Goal: Information Seeking & Learning: Learn about a topic

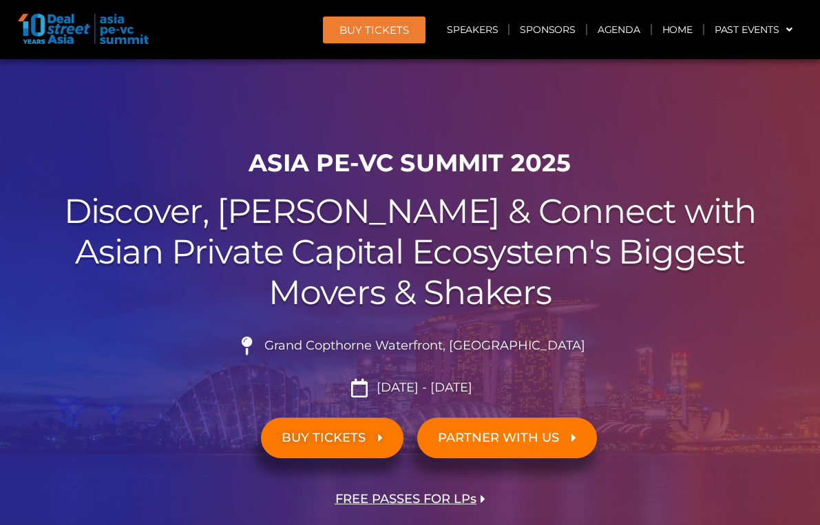
scroll to position [1273, 0]
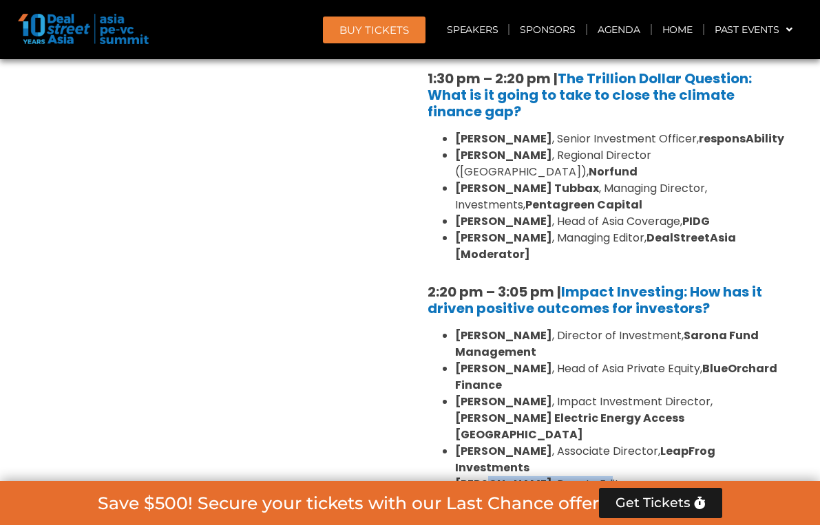
click at [559, 476] on li "[PERSON_NAME] , Deputy Editor ([GEOGRAPHIC_DATA]), DealStreetAsia [Moderator]" at bounding box center [620, 492] width 330 height 33
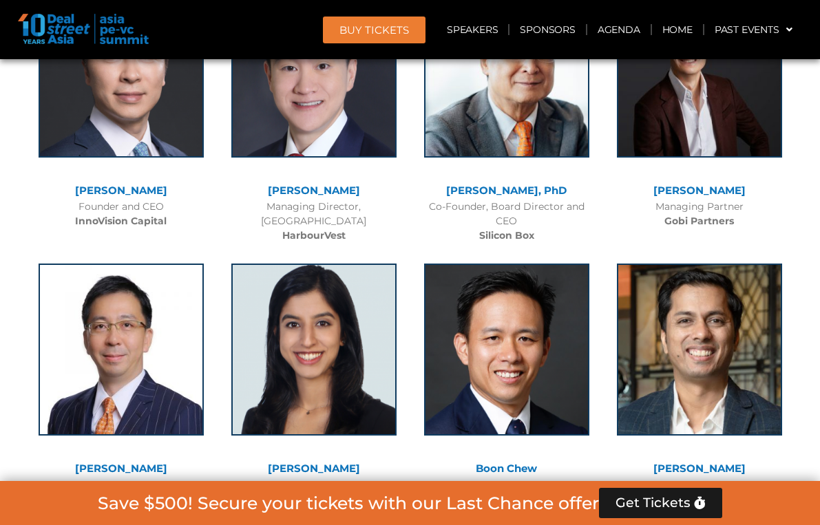
scroll to position [8467, 0]
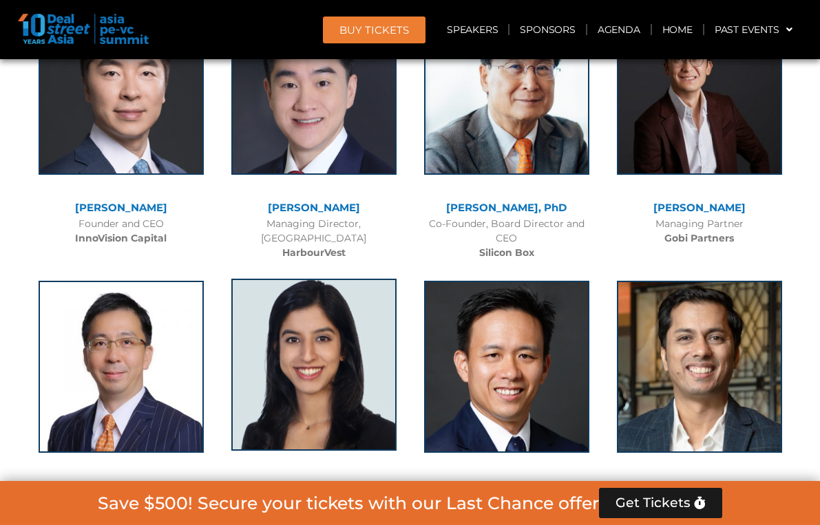
click at [339, 279] on img at bounding box center [313, 365] width 165 height 172
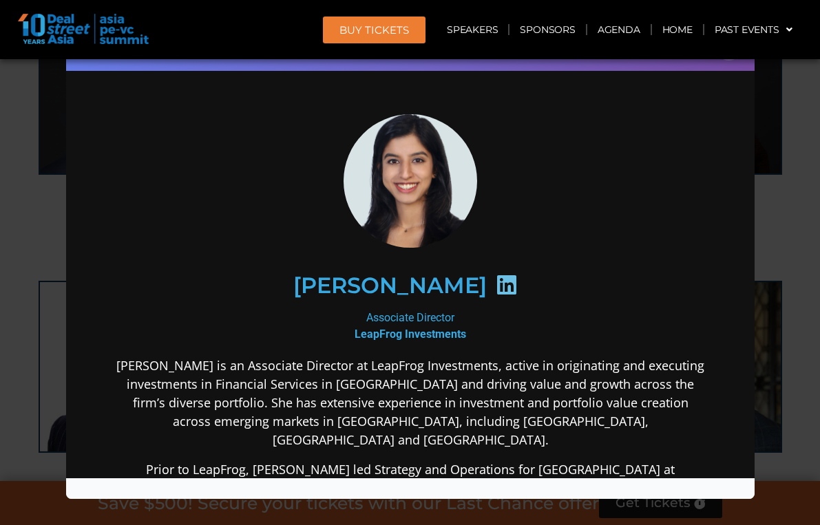
scroll to position [0, 0]
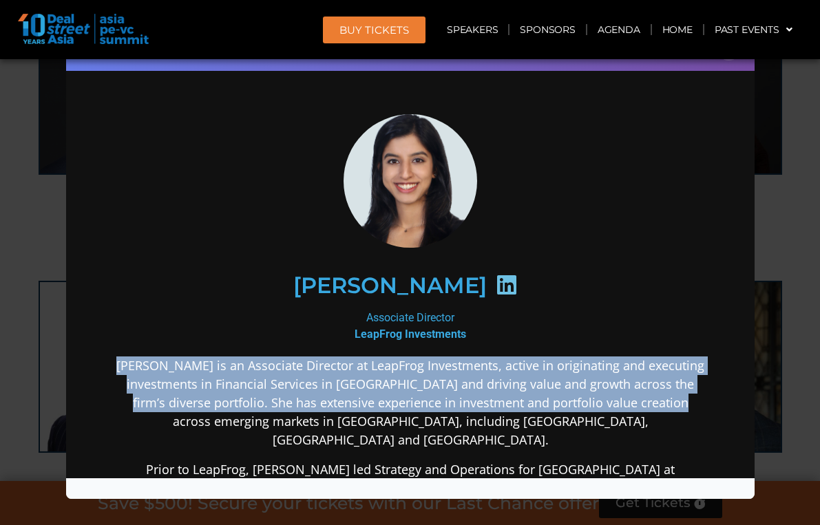
drag, startPoint x: 146, startPoint y: 365, endPoint x: 264, endPoint y: 425, distance: 132.1
click at [265, 425] on p "[PERSON_NAME] is an Associate Director at LeapFrog Investments, active in origi…" at bounding box center [409, 403] width 595 height 93
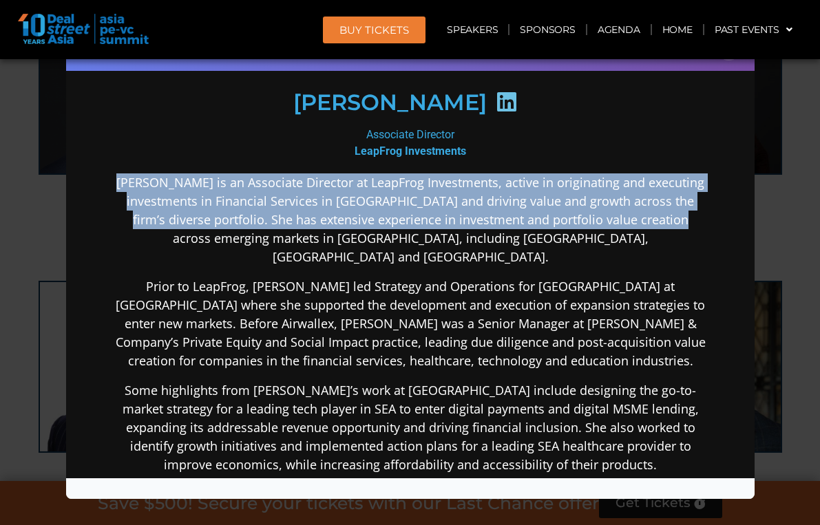
scroll to position [298, 0]
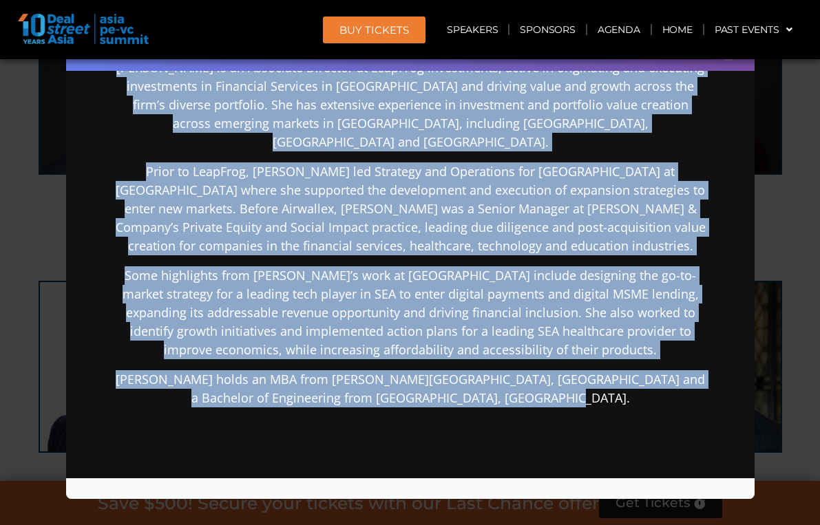
click at [589, 383] on p "[PERSON_NAME] holds an MBA from [PERSON_NAME][GEOGRAPHIC_DATA], [GEOGRAPHIC_DAT…" at bounding box center [409, 388] width 595 height 37
copy div "Loremip do si Ametconse Adipisci el SeddOeiu Temporincid, utlabo et doloremagna…"
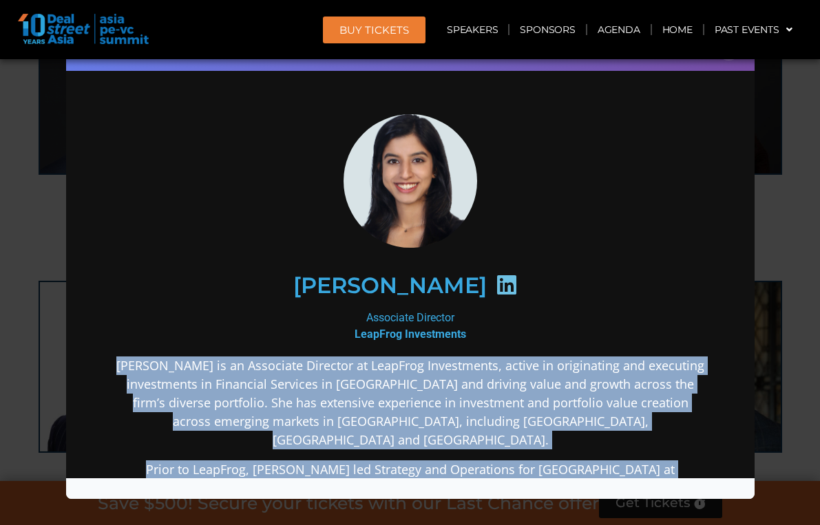
scroll to position [0, 0]
click at [512, 385] on p "[PERSON_NAME] is an Associate Director at LeapFrog Investments, active in origi…" at bounding box center [409, 403] width 595 height 93
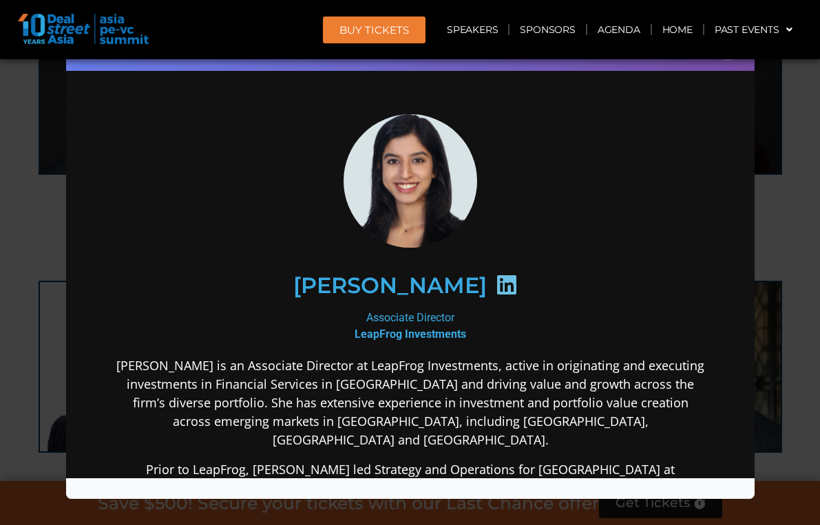
click at [440, 117] on img at bounding box center [410, 181] width 152 height 134
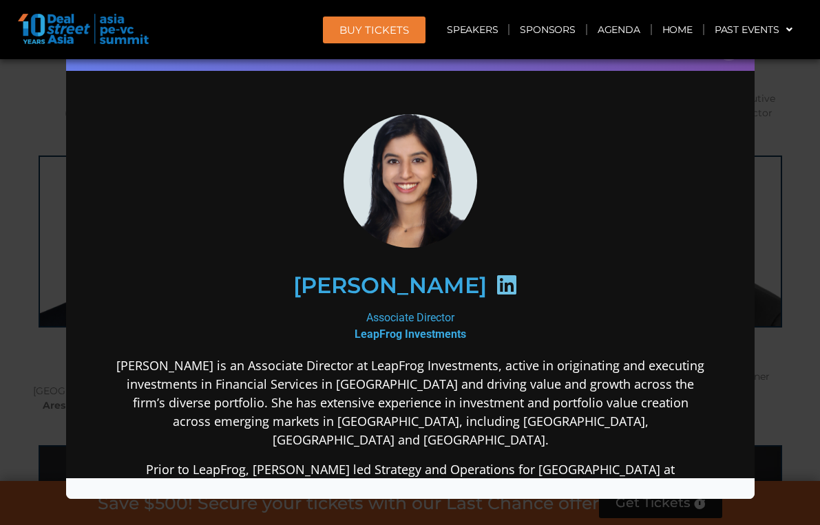
scroll to position [8014, 0]
click at [808, 200] on div "Speaker Profile ×" at bounding box center [410, 262] width 820 height 525
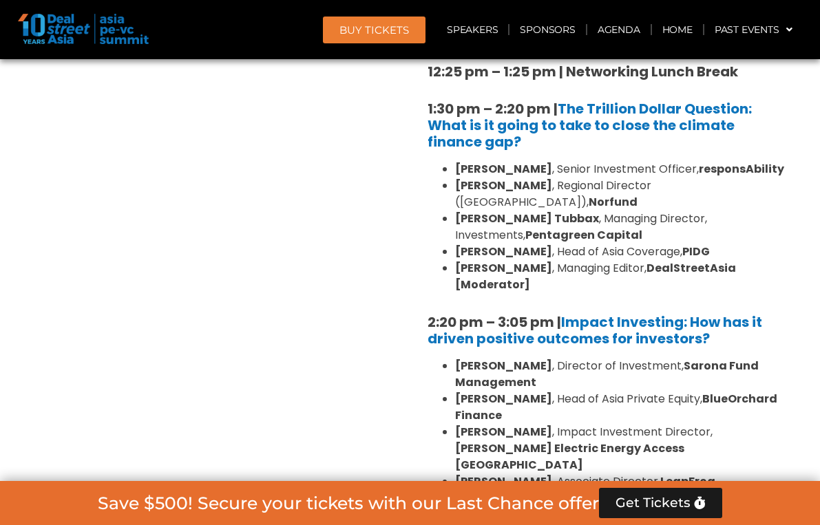
scroll to position [1243, 0]
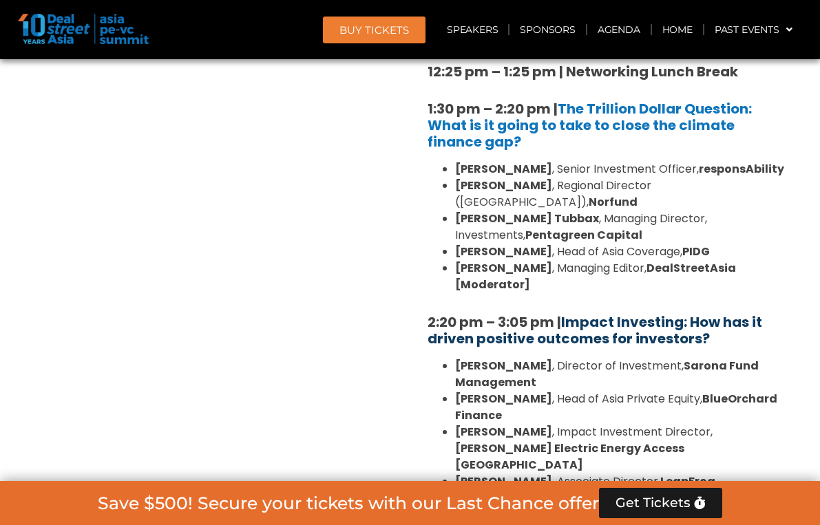
click at [488, 313] on link "Impact Investing: How has it driven positive outcomes for investors?" at bounding box center [594, 331] width 335 height 36
click at [525, 313] on link "Impact Investing: How has it driven positive outcomes for investors?" at bounding box center [594, 331] width 335 height 36
drag, startPoint x: 569, startPoint y: 284, endPoint x: 617, endPoint y: 284, distance: 48.2
drag, startPoint x: 715, startPoint y: 306, endPoint x: 569, endPoint y: 285, distance: 147.4
click at [569, 314] on h5 "2:20 pm – 3:05 pm | Impact Investing: How has it driven positive outcomes for i…" at bounding box center [606, 330] width 358 height 33
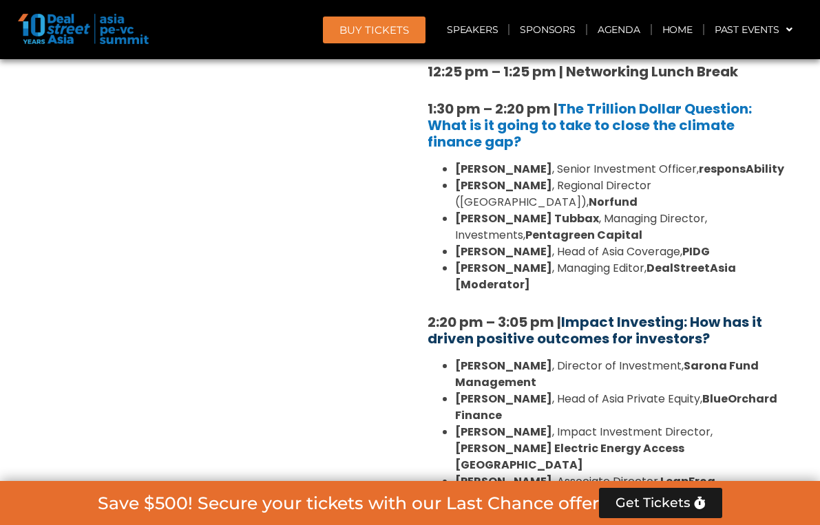
copy strong "2:20 pm – 3:05 pm | Impact Investing: How has it driven positive outcomes for i…"
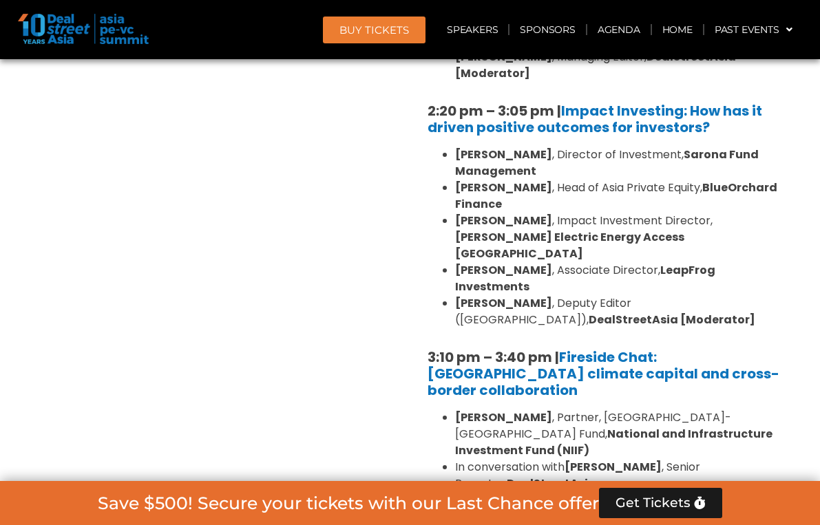
scroll to position [1439, 0]
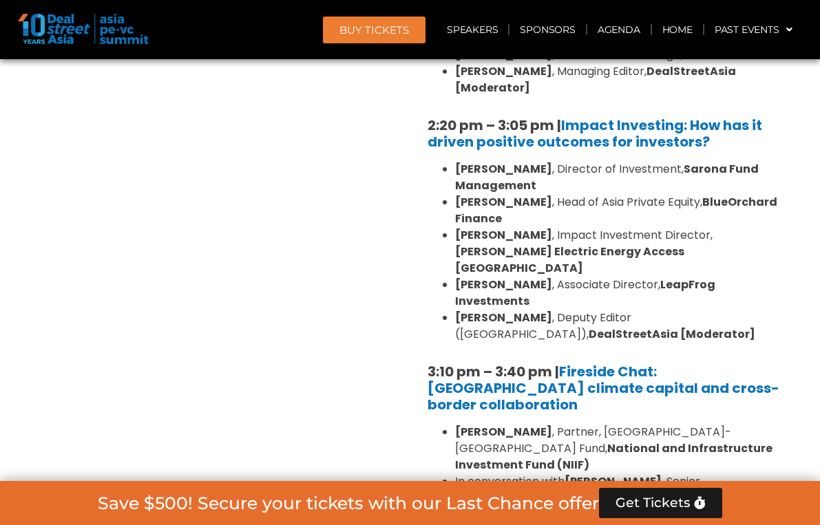
click at [385, 122] on div "Private Equity & Investment Summit Ballroom 1, [DATE] 8:00 am – 9:00 am | Regis…" at bounding box center [214, 169] width 392 height 1406
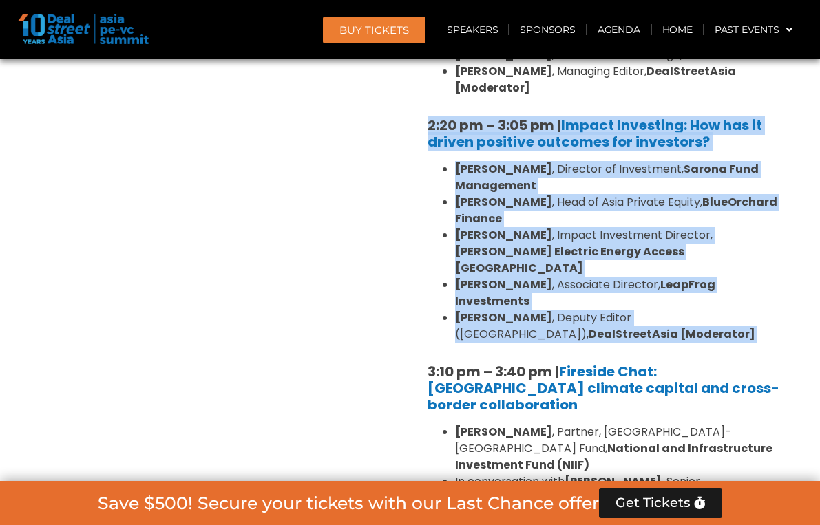
drag, startPoint x: 425, startPoint y: 88, endPoint x: 579, endPoint y: 281, distance: 246.4
click at [580, 282] on div "10:40 am – 10:45 am | Welcome Address to deep tech and climate tech sessions 10…" at bounding box center [606, 230] width 379 height 1267
copy div "2:20 pm – 3:05 pm | Impact Investing: How has it driven positive outcomes for i…"
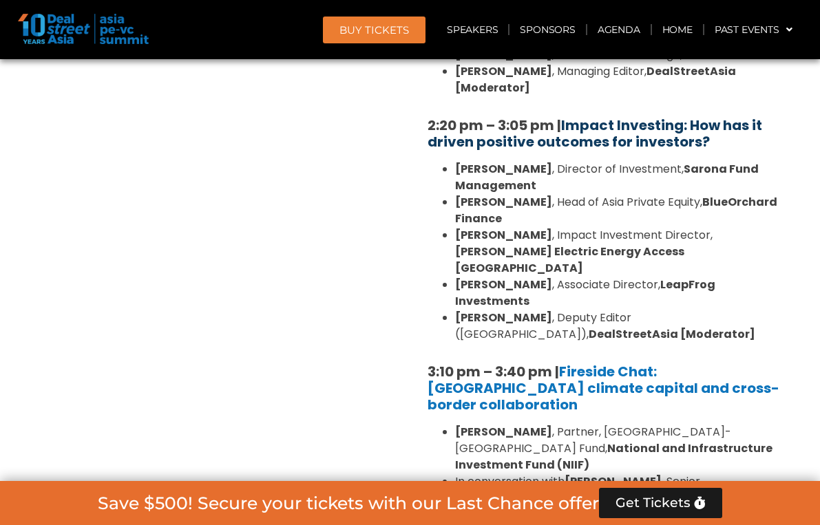
click at [534, 116] on link "Impact Investing: How has it driven positive outcomes for investors?" at bounding box center [594, 134] width 335 height 36
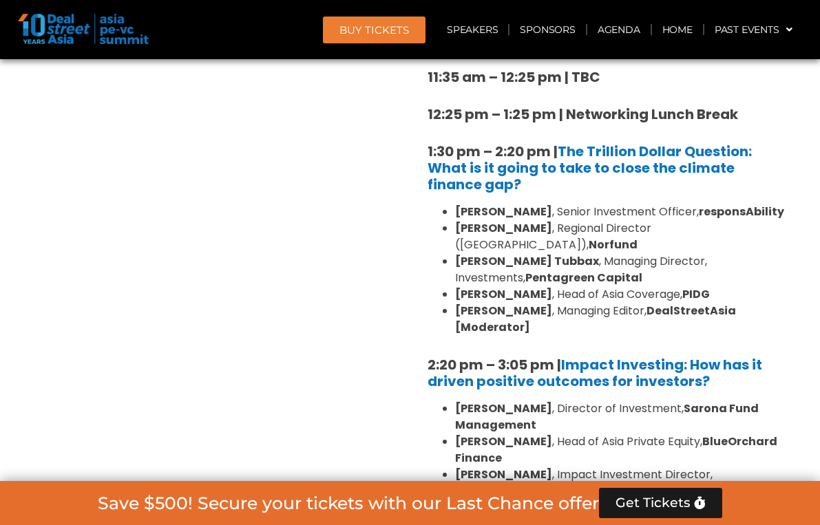
scroll to position [1167, 0]
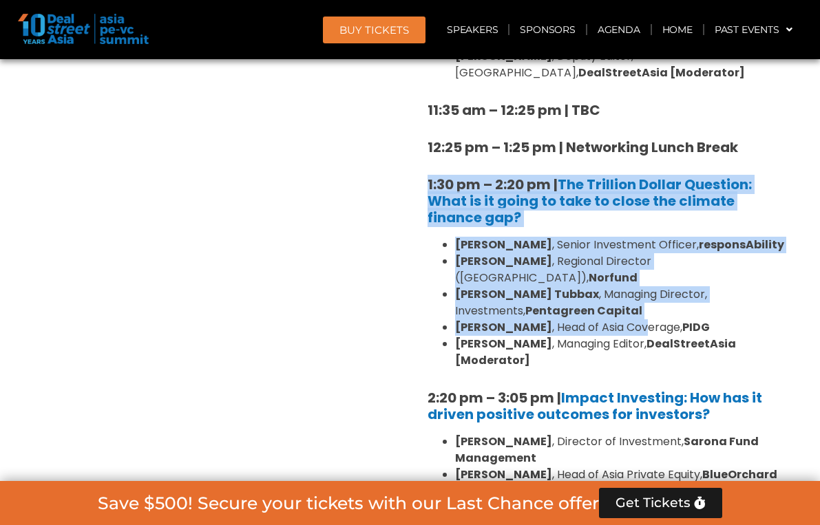
drag, startPoint x: 635, startPoint y: 160, endPoint x: 637, endPoint y: 306, distance: 146.6
click at [637, 306] on div "10:40 am – 10:45 am | Welcome Address to deep tech and climate tech sessions 10…" at bounding box center [606, 503] width 379 height 1267
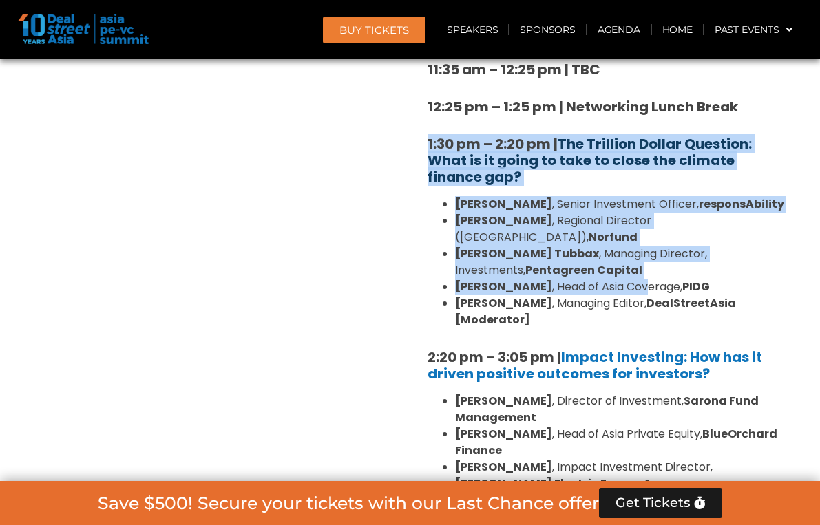
scroll to position [1285, 0]
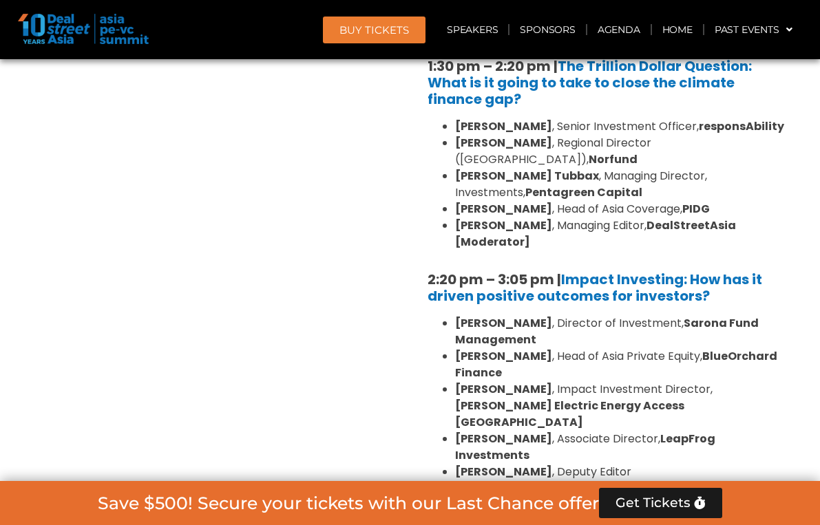
click at [766, 315] on li "[PERSON_NAME] , Director of Investment, Sarona Fund Management" at bounding box center [620, 331] width 330 height 33
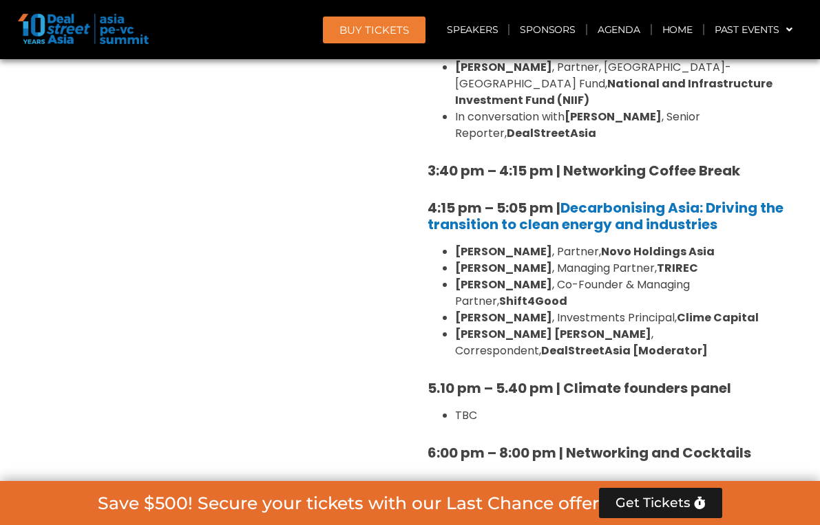
scroll to position [1805, 0]
drag, startPoint x: 427, startPoint y: 101, endPoint x: 560, endPoint y: 107, distance: 133.7
click at [561, 198] on strong "4:15 pm – 5:05 pm | Decarbonising [GEOGRAPHIC_DATA]: Driving the transition to …" at bounding box center [605, 216] width 356 height 36
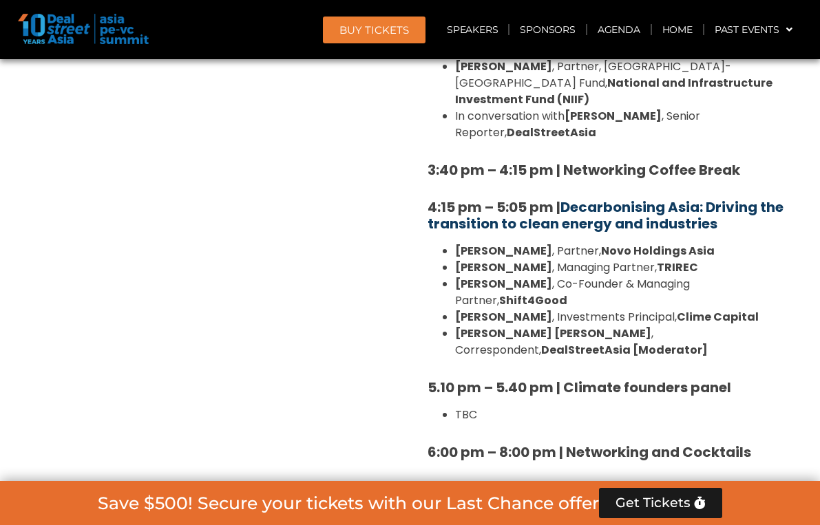
drag, startPoint x: 758, startPoint y: 123, endPoint x: 569, endPoint y: 102, distance: 190.5
click at [569, 199] on h5 "4:15 pm – 5:05 pm | Decarbonising [GEOGRAPHIC_DATA]: Driving the transition to …" at bounding box center [606, 215] width 358 height 33
copy strong "4:15 pm – 5:05 pm | Decarbonising [GEOGRAPHIC_DATA]: Driving the transition to …"
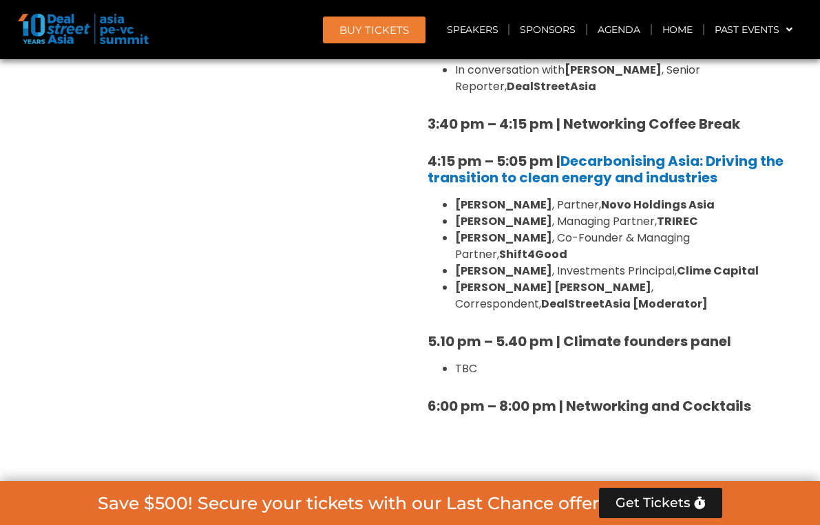
scroll to position [1830, 0]
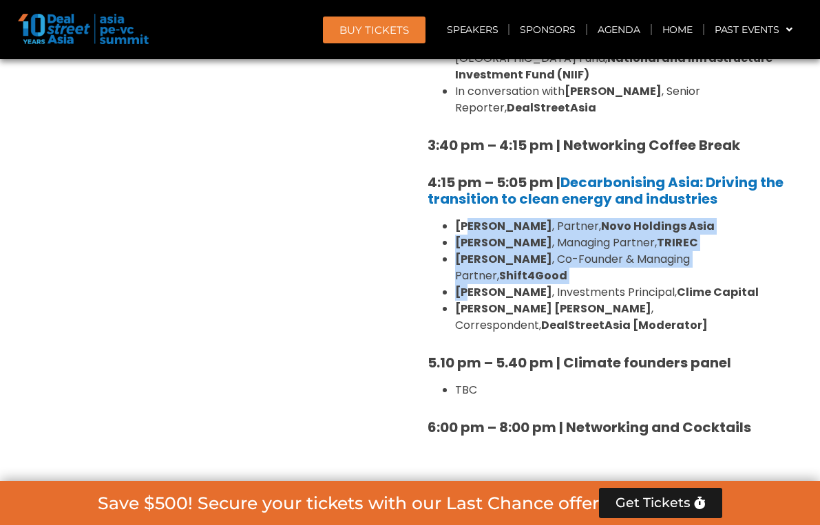
drag, startPoint x: 467, startPoint y: 191, endPoint x: 468, endPoint y: 130, distance: 61.3
click at [468, 218] on ul "[PERSON_NAME] , Partner, Novo Holdings Asia [PERSON_NAME] , Managing Partner, […" at bounding box center [606, 276] width 358 height 116
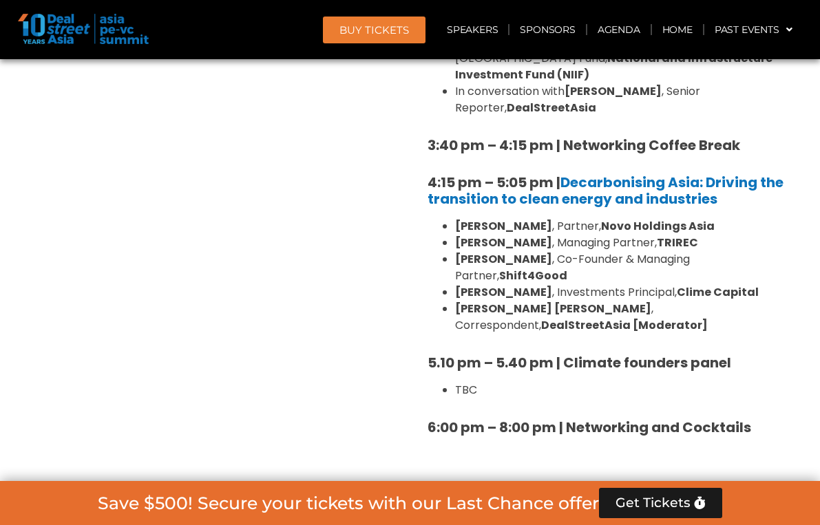
click at [516, 251] on strong "[PERSON_NAME]" at bounding box center [503, 259] width 97 height 16
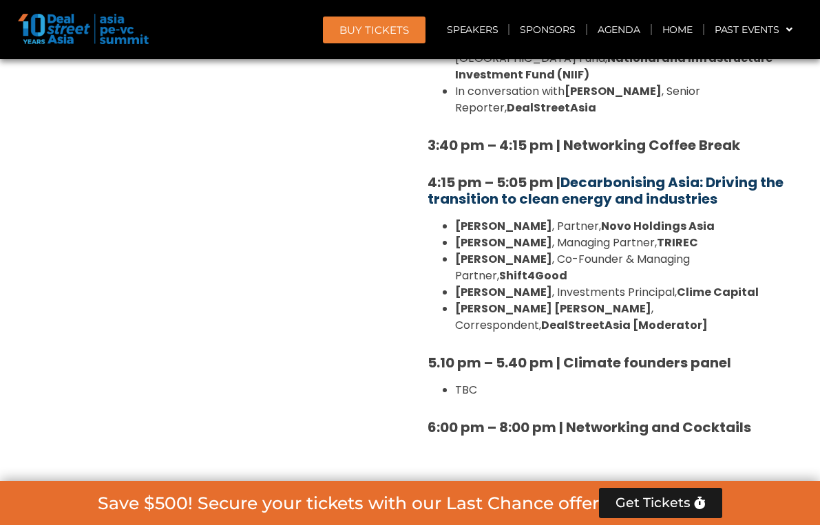
click at [732, 173] on link "Decarbonising Asia: Driving the transition to clean energy and industries" at bounding box center [605, 191] width 356 height 36
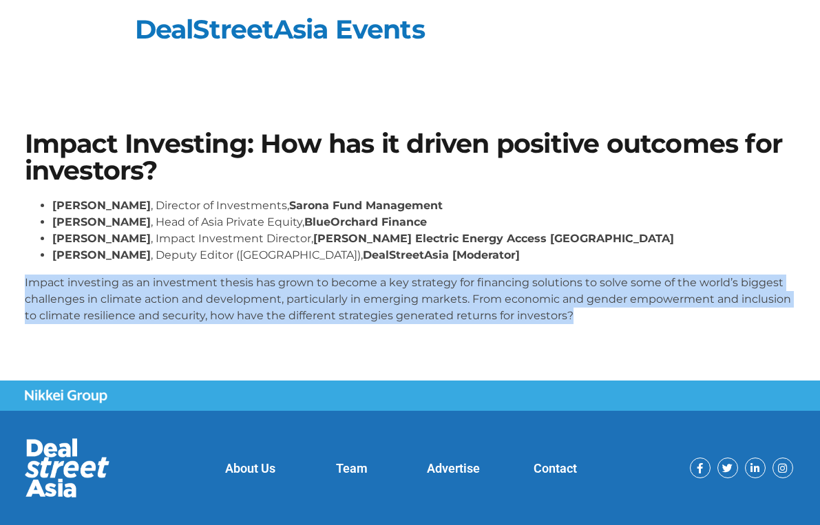
drag, startPoint x: 25, startPoint y: 280, endPoint x: 615, endPoint y: 314, distance: 591.6
click at [615, 314] on p "Impact investing as an investment thesis has grown to become a key strategy for…" at bounding box center [410, 300] width 771 height 50
copy p "Impact investing as an investment thesis has grown to become a key strategy for…"
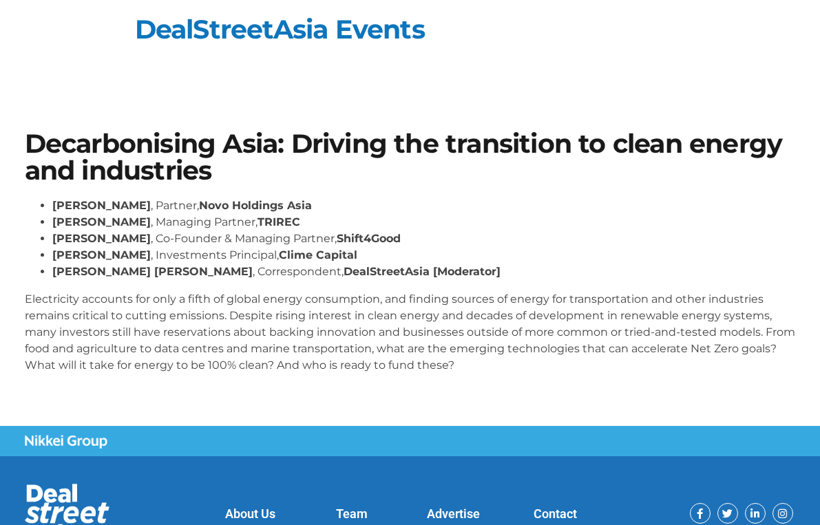
drag, startPoint x: 28, startPoint y: 144, endPoint x: 549, endPoint y: 341, distance: 557.7
click at [549, 341] on div "Decarbonising Asia: Driving the transition to clean energy and industries [PERS…" at bounding box center [410, 258] width 785 height 268
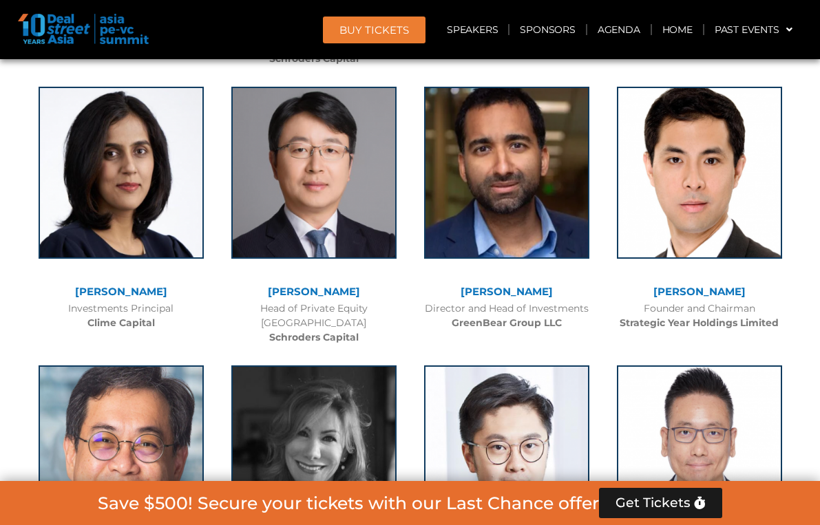
scroll to position [4900, 0]
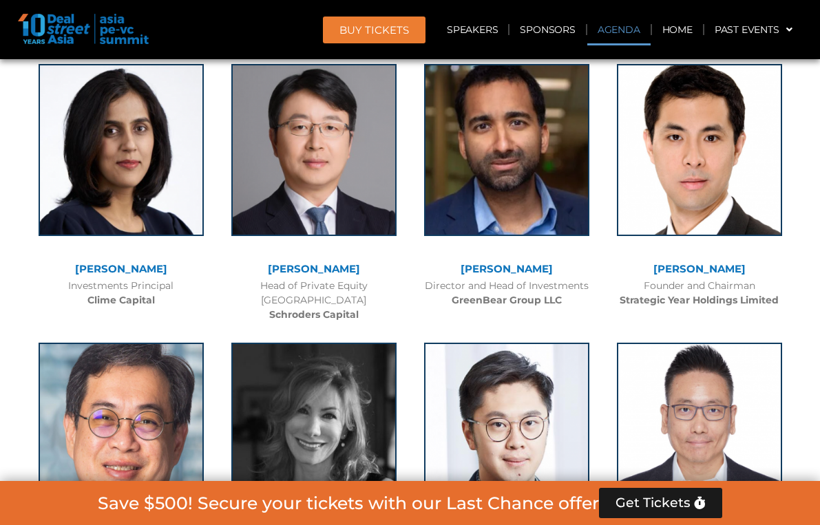
click at [620, 28] on link "Agenda" at bounding box center [618, 30] width 63 height 32
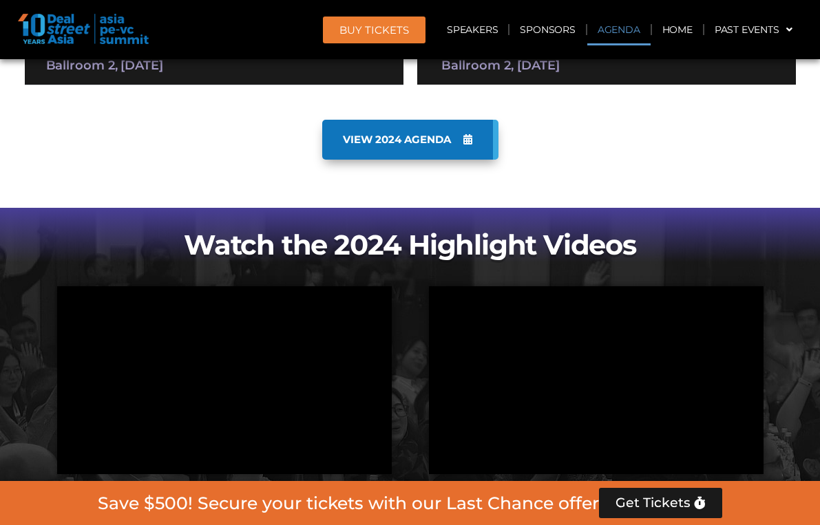
scroll to position [718, 0]
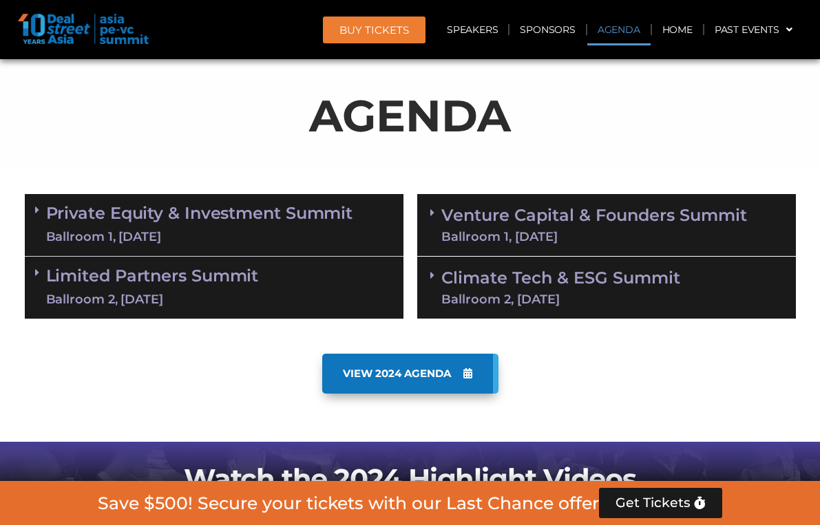
click at [572, 299] on div "Ballroom 2, [DATE]" at bounding box center [560, 299] width 239 height 12
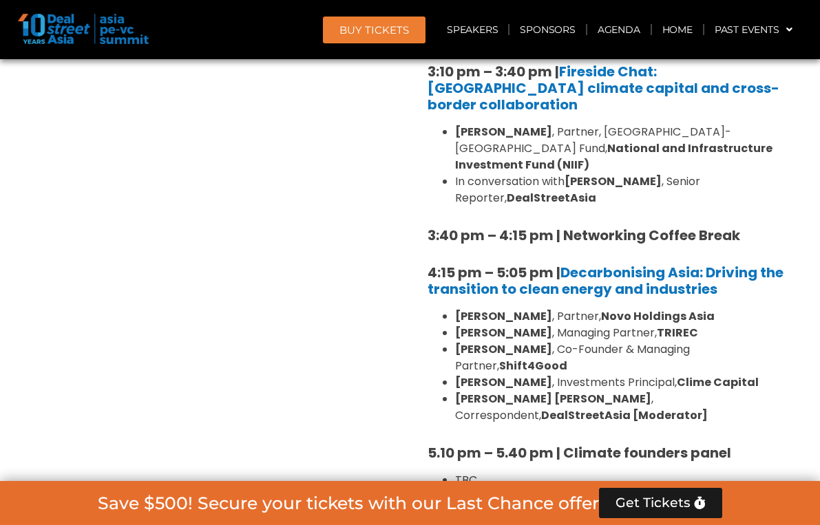
scroll to position [1743, 0]
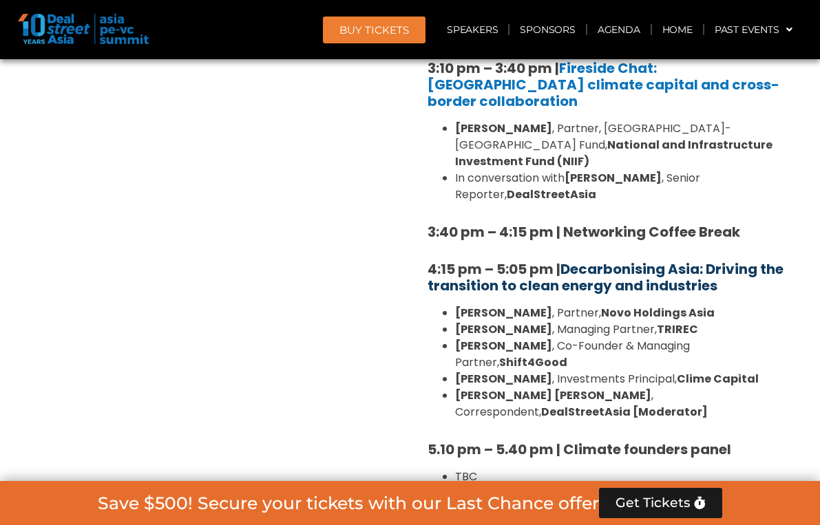
click at [501, 260] on link "Decarbonising Asia: Driving the transition to clean energy and industries" at bounding box center [605, 278] width 356 height 36
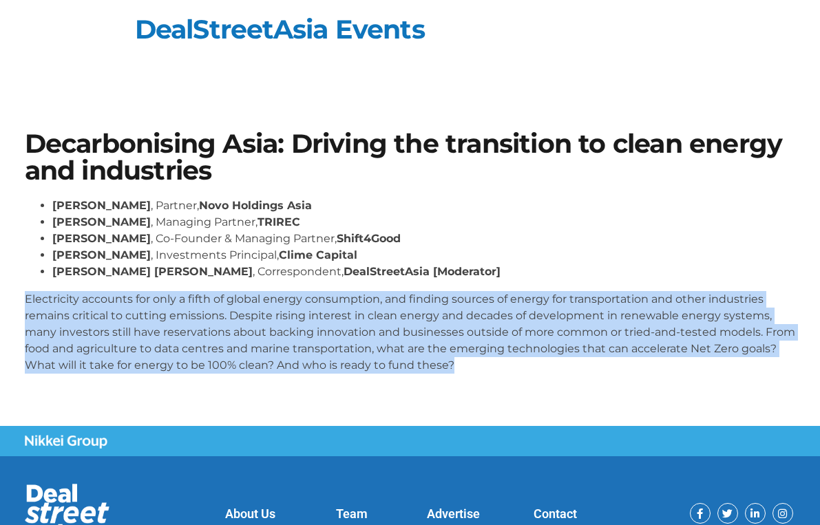
drag, startPoint x: 25, startPoint y: 298, endPoint x: 220, endPoint y: 379, distance: 211.7
click at [220, 379] on div "[PERSON_NAME] , Partner, Novo Holdings Asia [PERSON_NAME] , Managing Partner, T…" at bounding box center [410, 291] width 771 height 187
copy p "Electricity accounts for only a fifth of global energy consumption, and finding…"
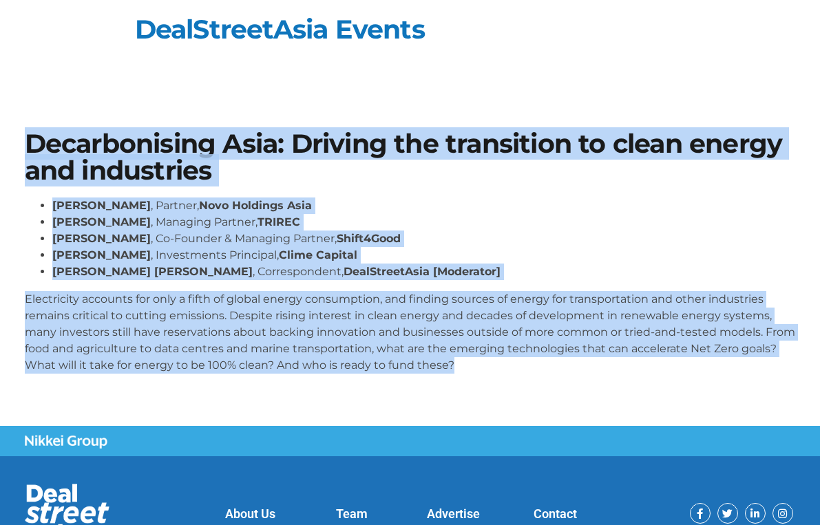
drag, startPoint x: 28, startPoint y: 138, endPoint x: 129, endPoint y: 375, distance: 257.8
click at [130, 375] on div "Decarbonising Asia: Driving the transition to clean energy and industries [PERS…" at bounding box center [410, 258] width 785 height 268
copy div "Decarbonising Asia: Driving the transition to clean energy and industries [PERS…"
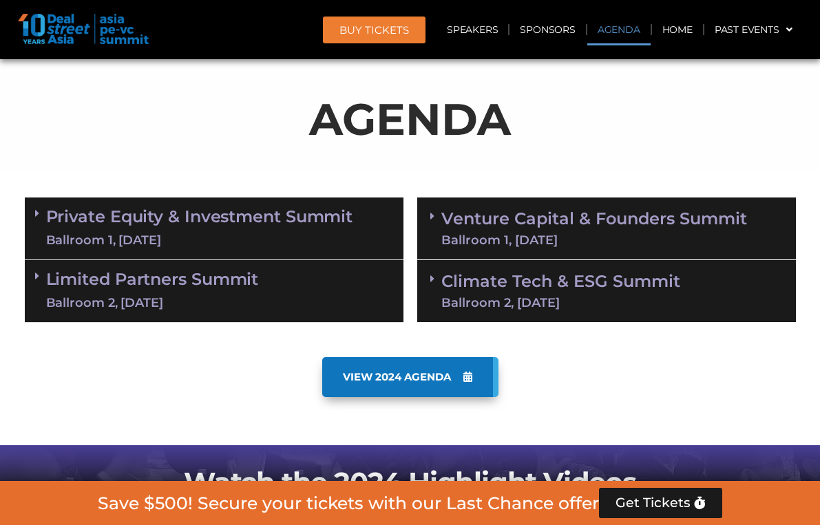
scroll to position [757, 0]
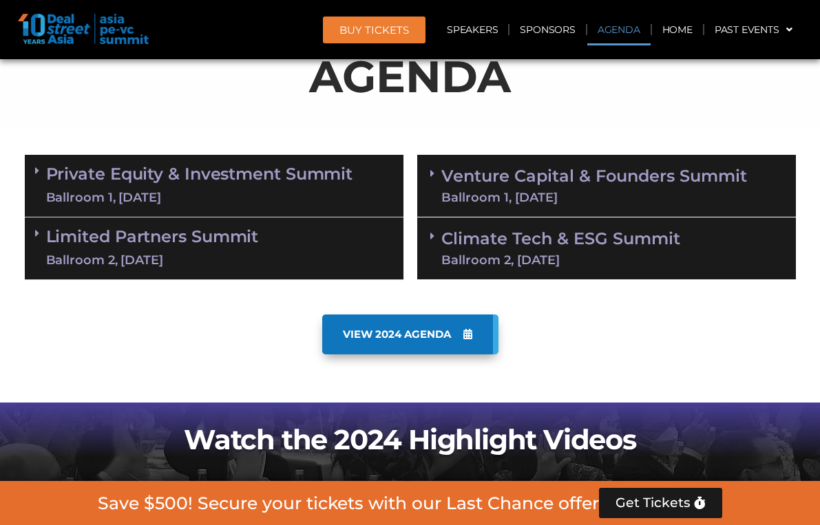
click at [541, 225] on div "Climate Tech & ESG Summit Ballroom 2, [DATE]" at bounding box center [606, 249] width 379 height 63
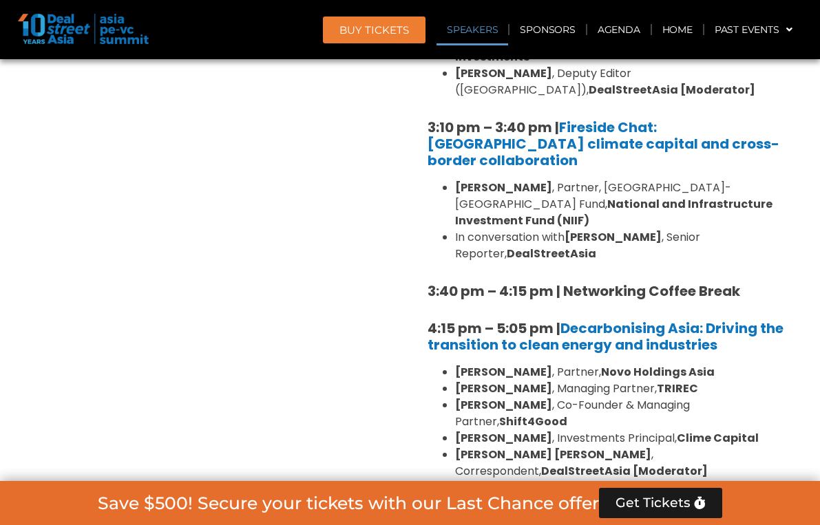
scroll to position [1686, 0]
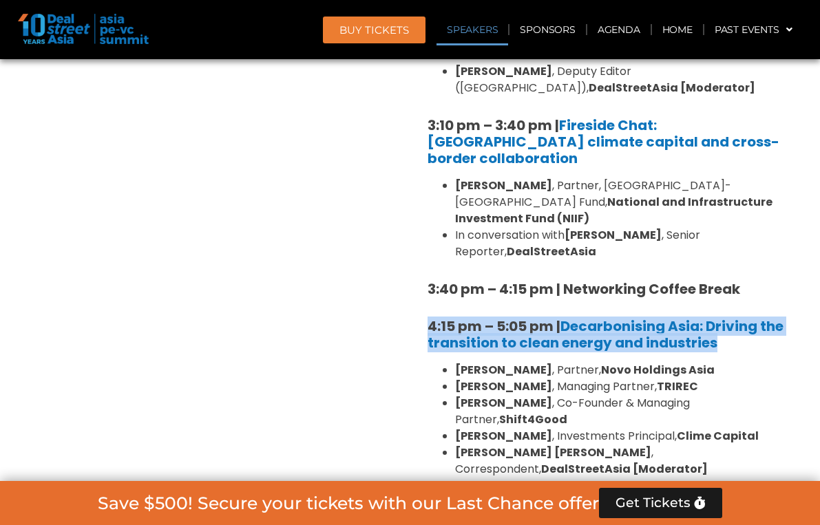
drag, startPoint x: 425, startPoint y: 223, endPoint x: 795, endPoint y: 243, distance: 370.2
copy strong "4:15 pm – 5:05 pm | Decarbonising [GEOGRAPHIC_DATA]: Driving the transition to …"
click at [480, 28] on link "Speakers" at bounding box center [472, 30] width 72 height 32
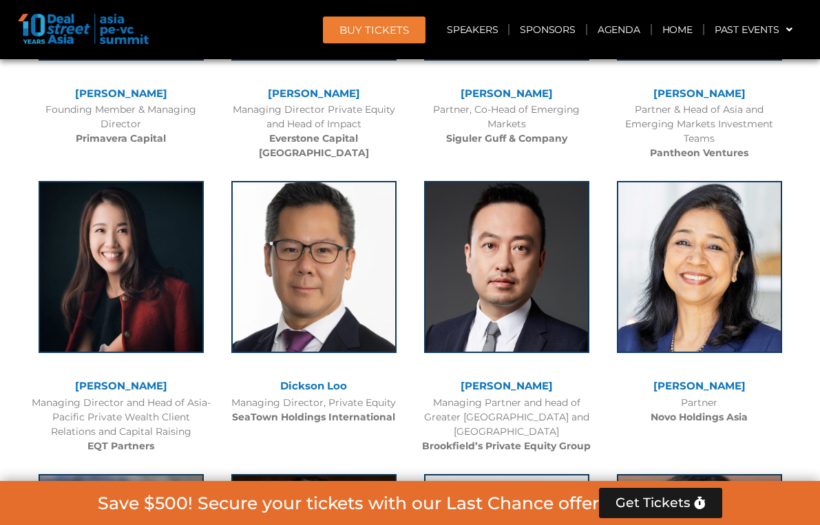
scroll to position [5479, 0]
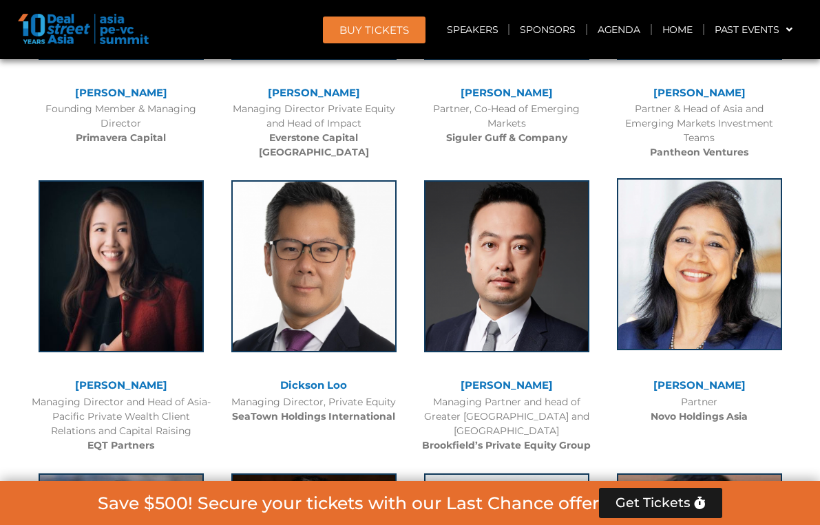
click at [726, 178] on img at bounding box center [699, 264] width 165 height 172
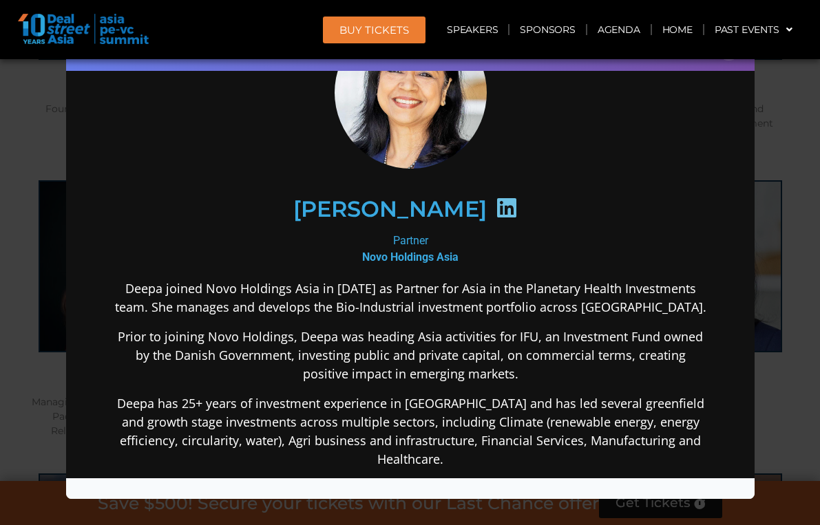
scroll to position [103, 0]
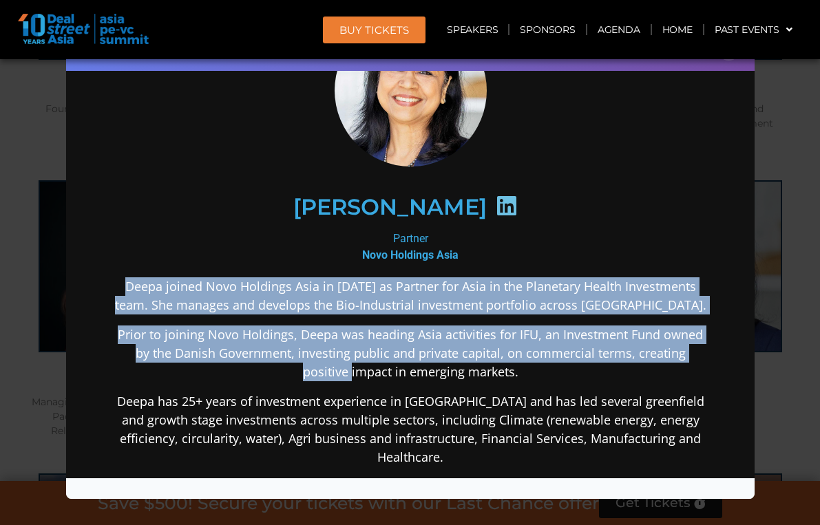
drag, startPoint x: 117, startPoint y: 285, endPoint x: 240, endPoint y: 362, distance: 145.4
click at [240, 362] on div "Deepa joined Novo Holdings Asia in April 2024 as Partner for Asia in the Planet…" at bounding box center [409, 508] width 595 height 463
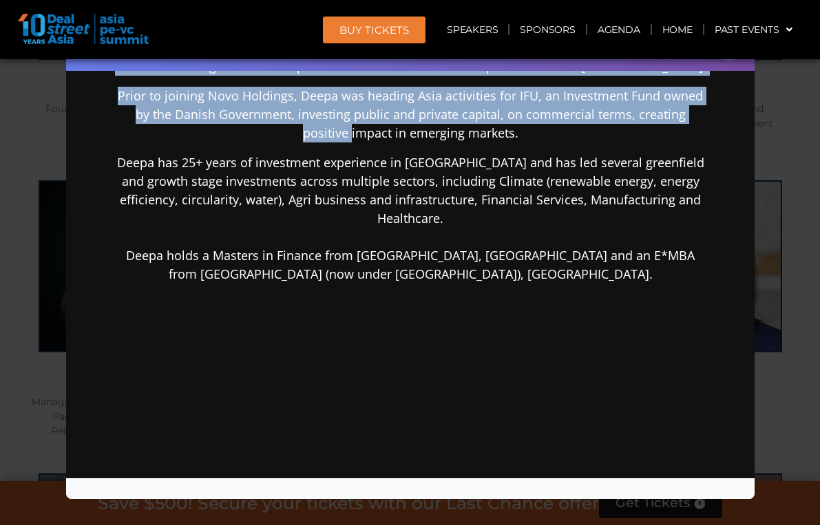
scroll to position [352, 0]
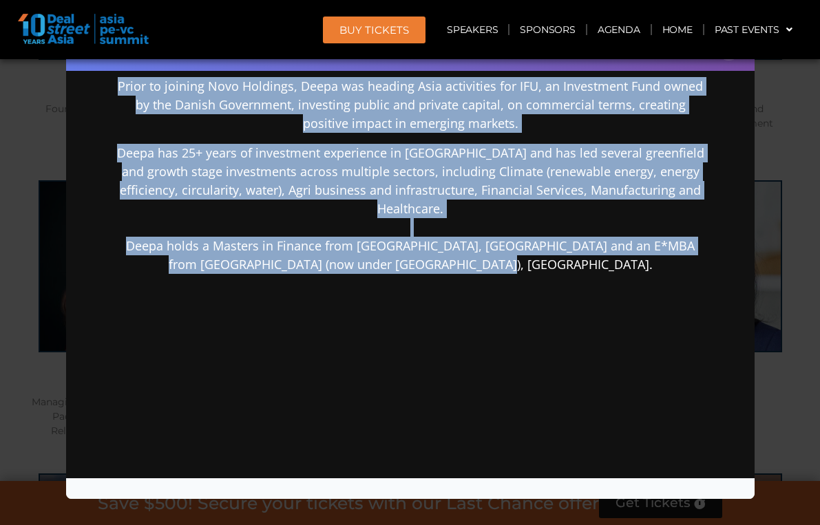
click at [558, 253] on p "Deepa has 25+ years of investment experience in Asia and has led several greenf…" at bounding box center [409, 209] width 595 height 130
copy div "Deepa joined Novo Holdings Asia in April 2024 as Partner for Asia in the Planet…"
click at [429, 355] on div "Deepa joined Novo Holdings Asia in April 2024 as Partner for Asia in the Planet…" at bounding box center [409, 260] width 595 height 463
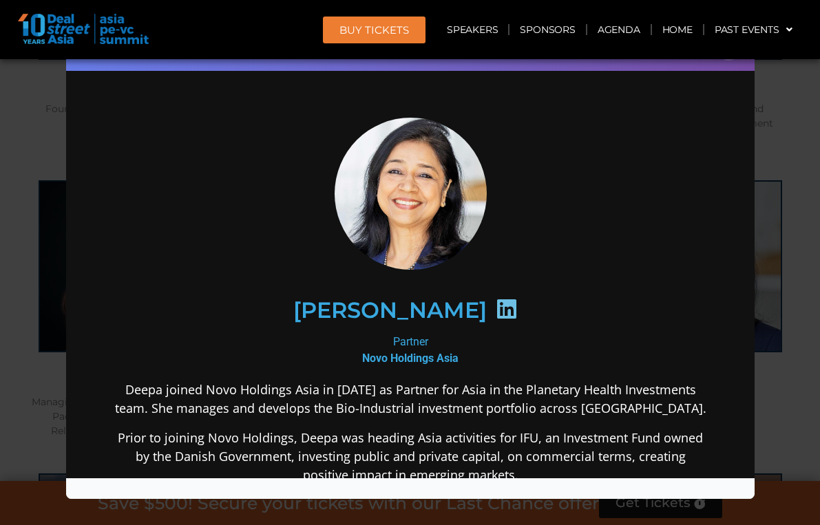
scroll to position [0, 0]
click at [792, 177] on div "Speaker Profile ×" at bounding box center [410, 262] width 820 height 525
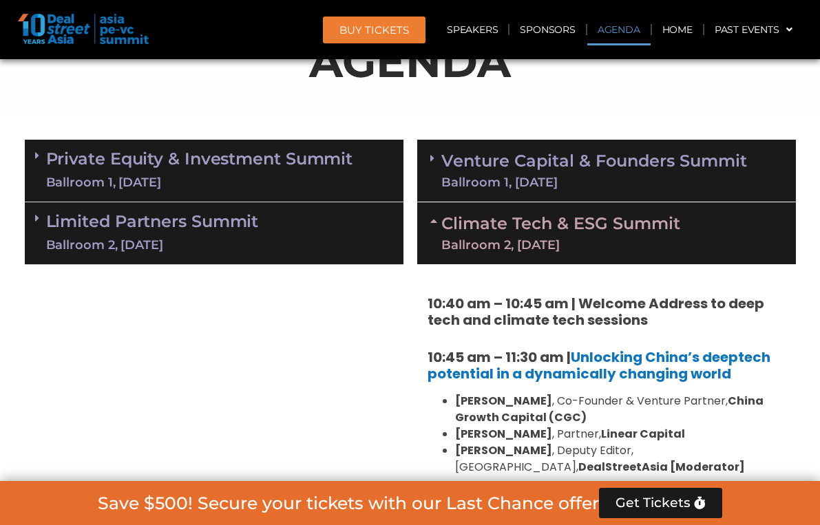
scroll to position [775, 0]
